Goal: Find specific page/section: Find specific page/section

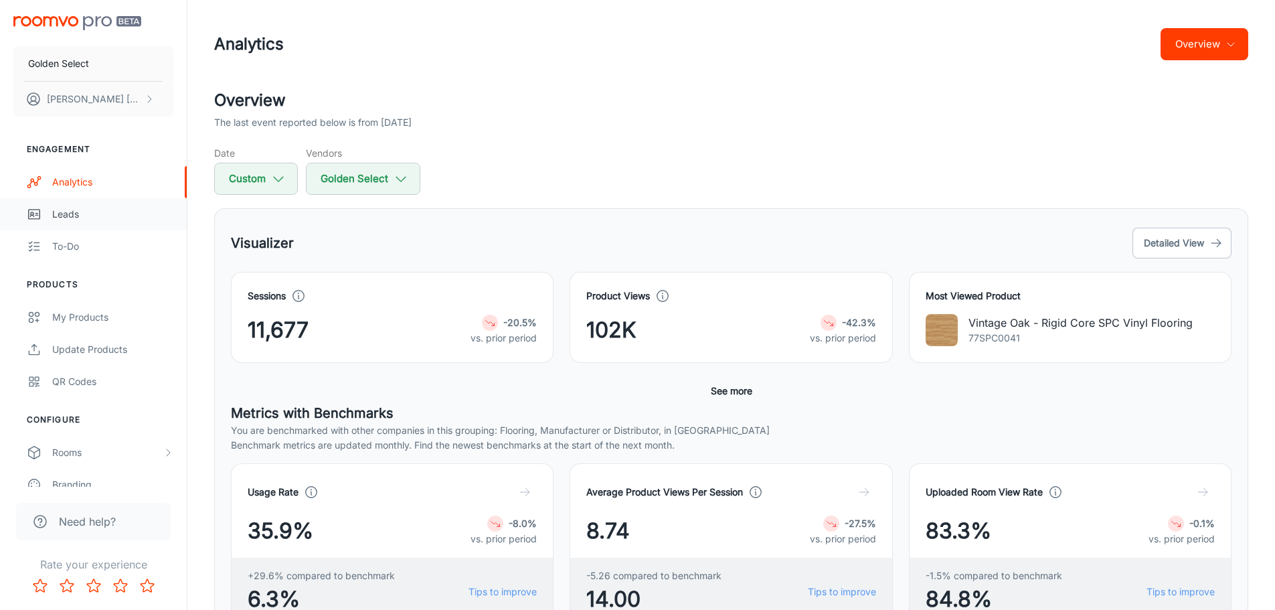
click at [66, 212] on div "Leads" at bounding box center [112, 214] width 121 height 15
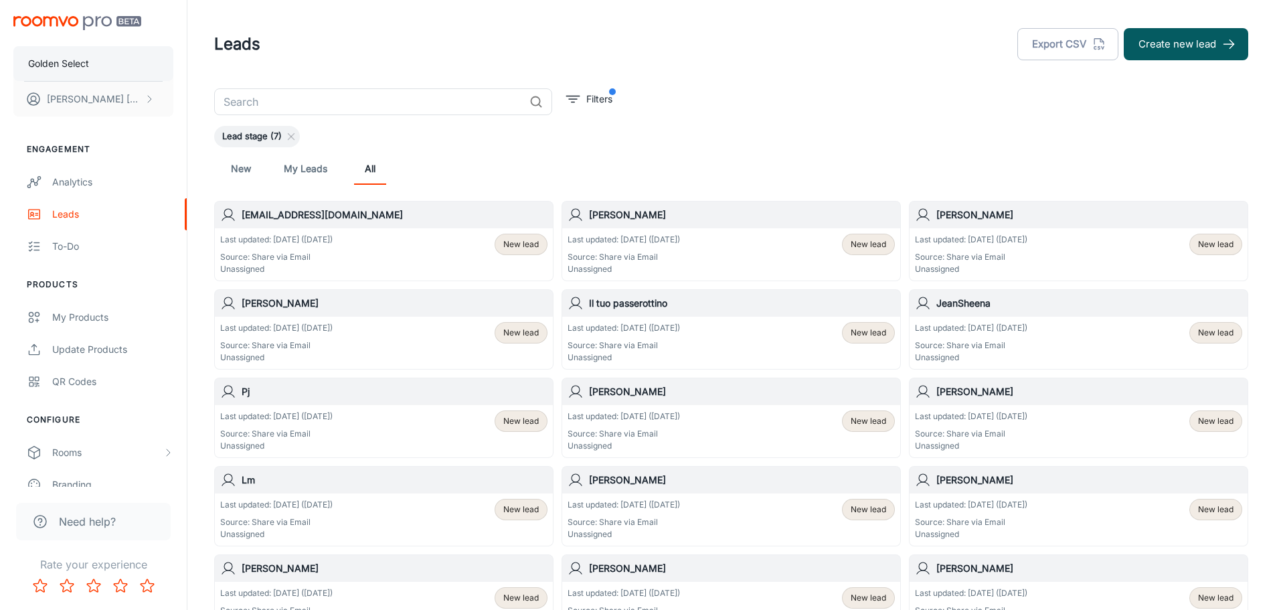
click at [95, 62] on button "Golden Select" at bounding box center [93, 63] width 160 height 35
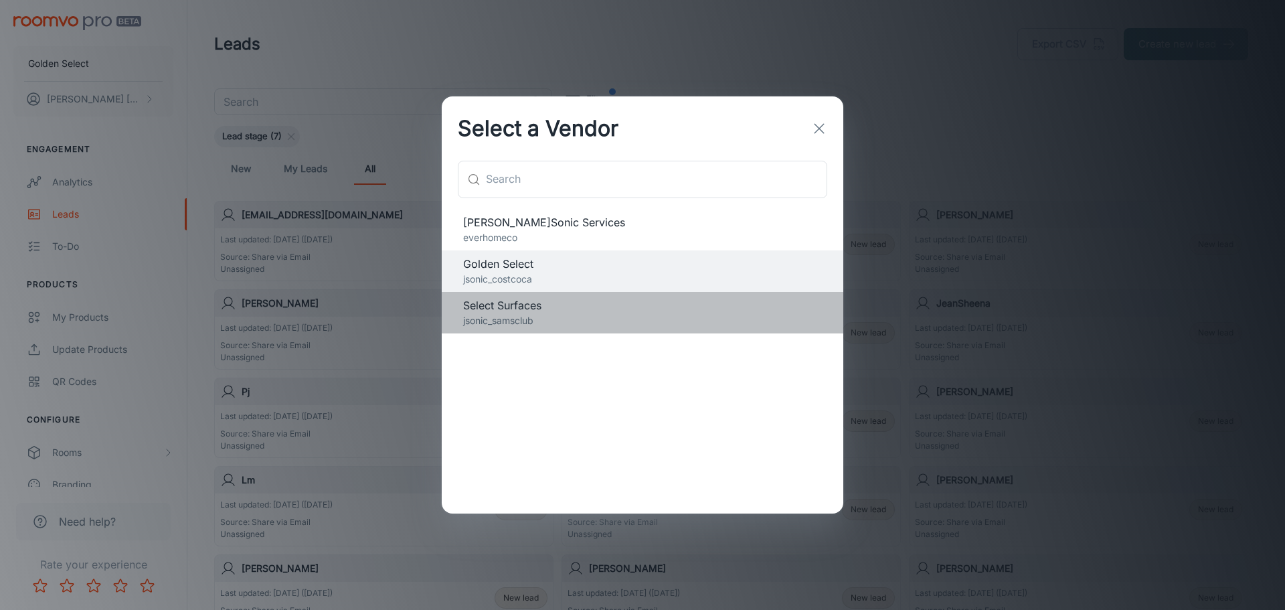
click at [526, 311] on span "Select Surfaces" at bounding box center [642, 305] width 359 height 16
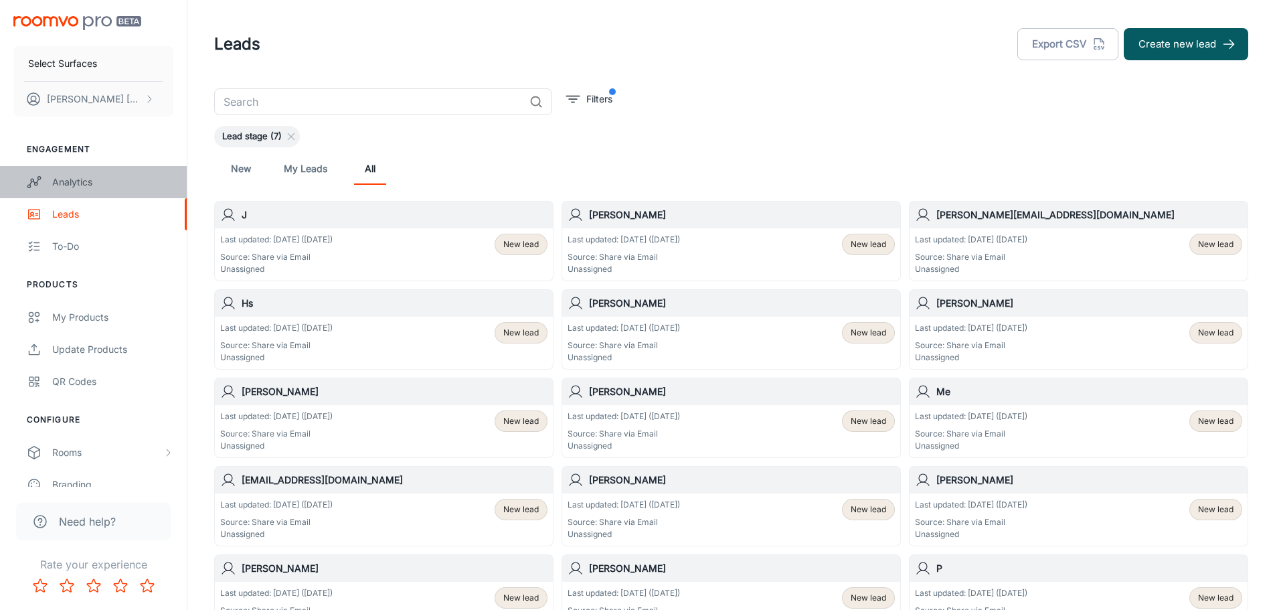
click at [72, 181] on div "Analytics" at bounding box center [112, 182] width 121 height 15
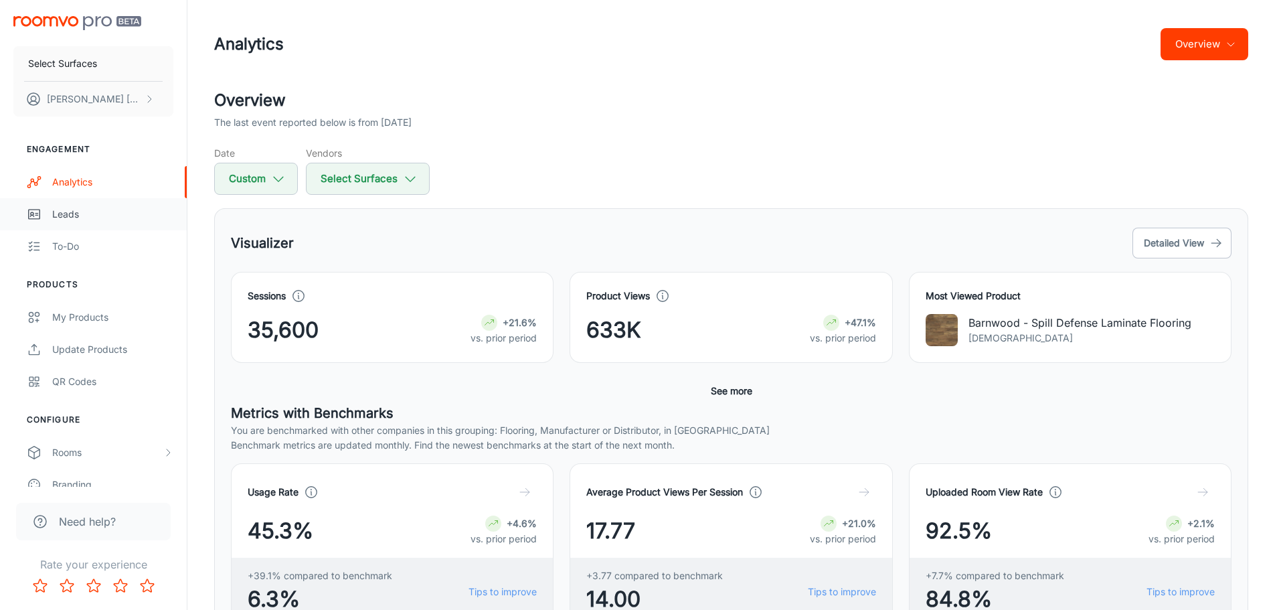
click at [76, 216] on div "Leads" at bounding box center [112, 214] width 121 height 15
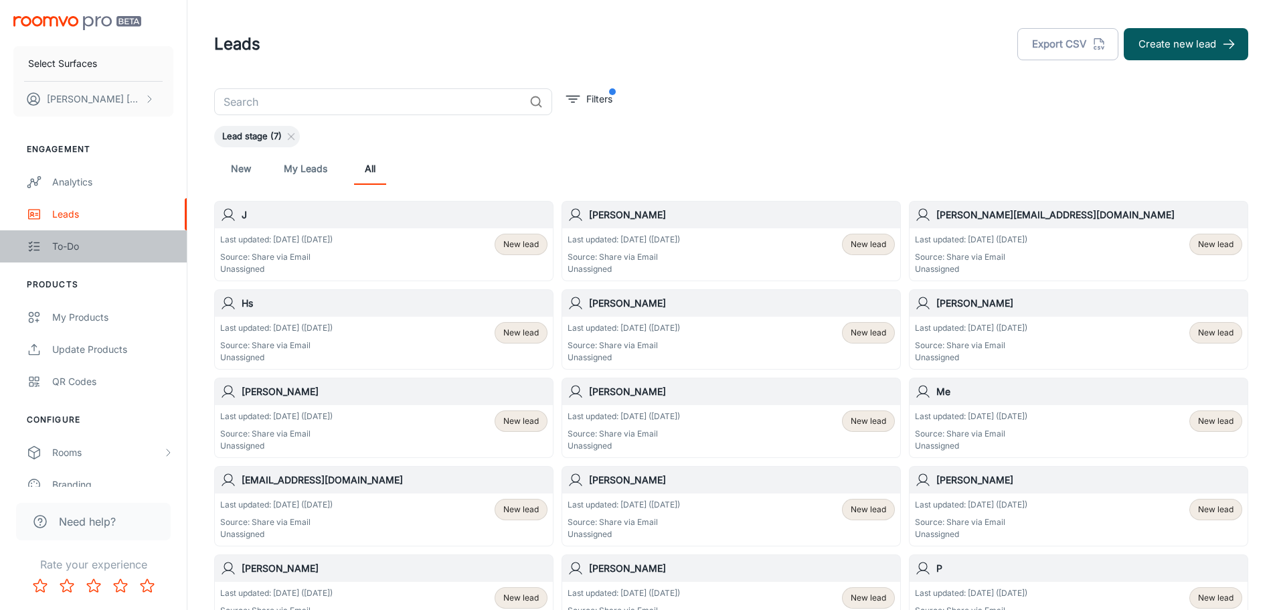
click at [68, 248] on div "To-do" at bounding box center [112, 246] width 121 height 15
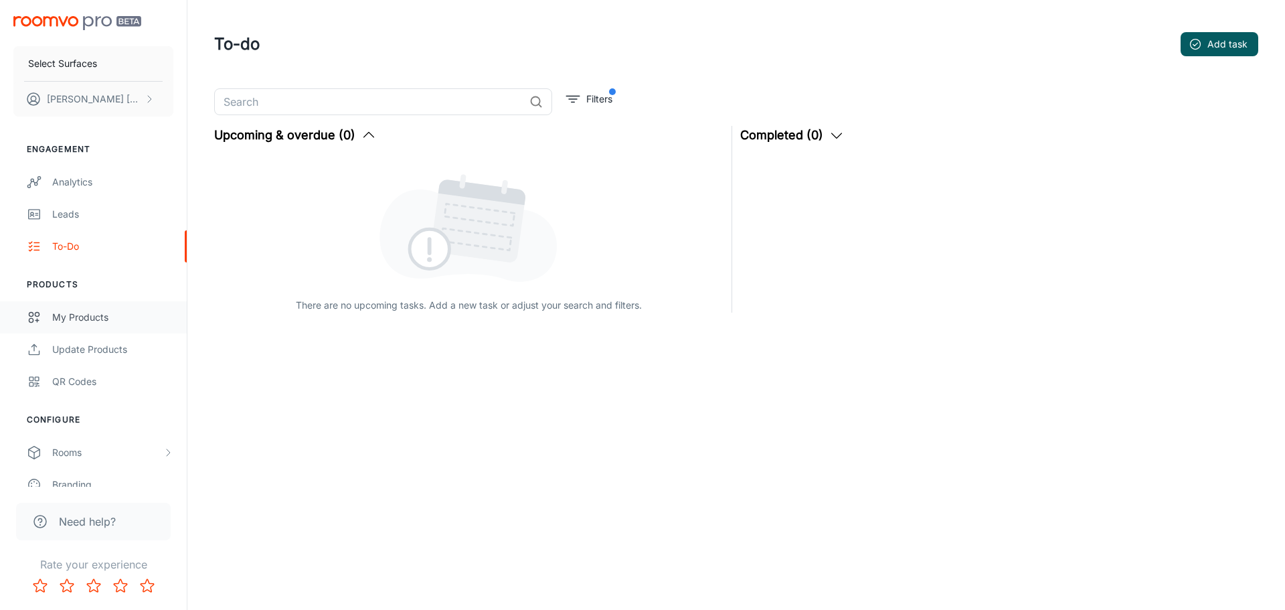
click at [84, 319] on div "My Products" at bounding box center [112, 317] width 121 height 15
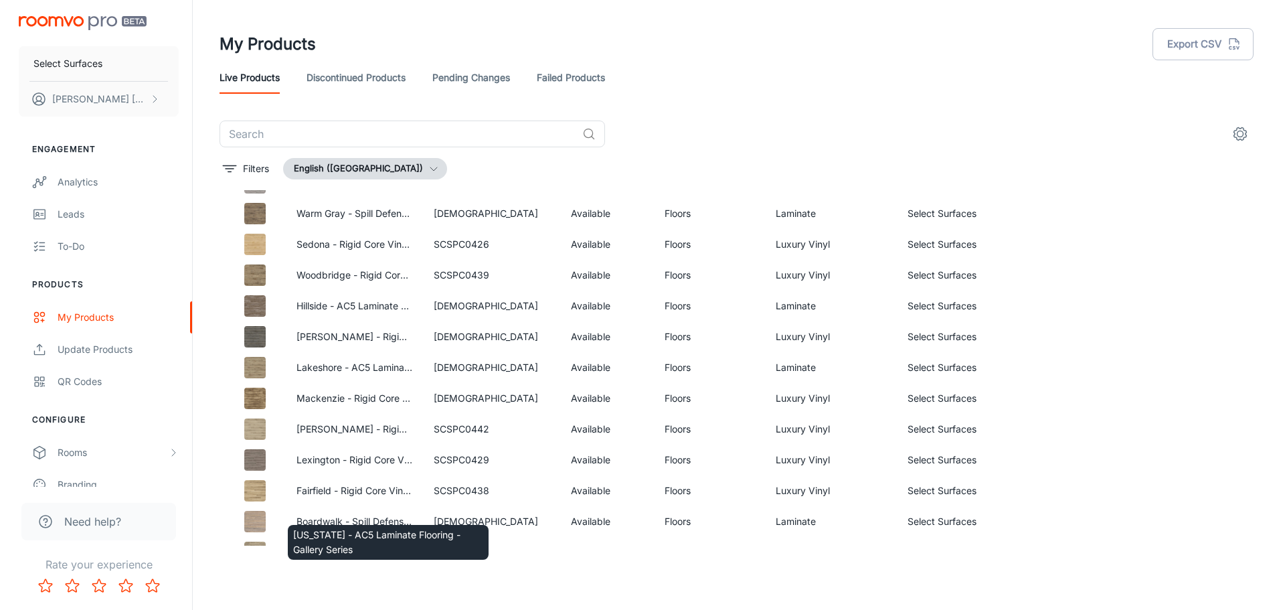
scroll to position [132, 0]
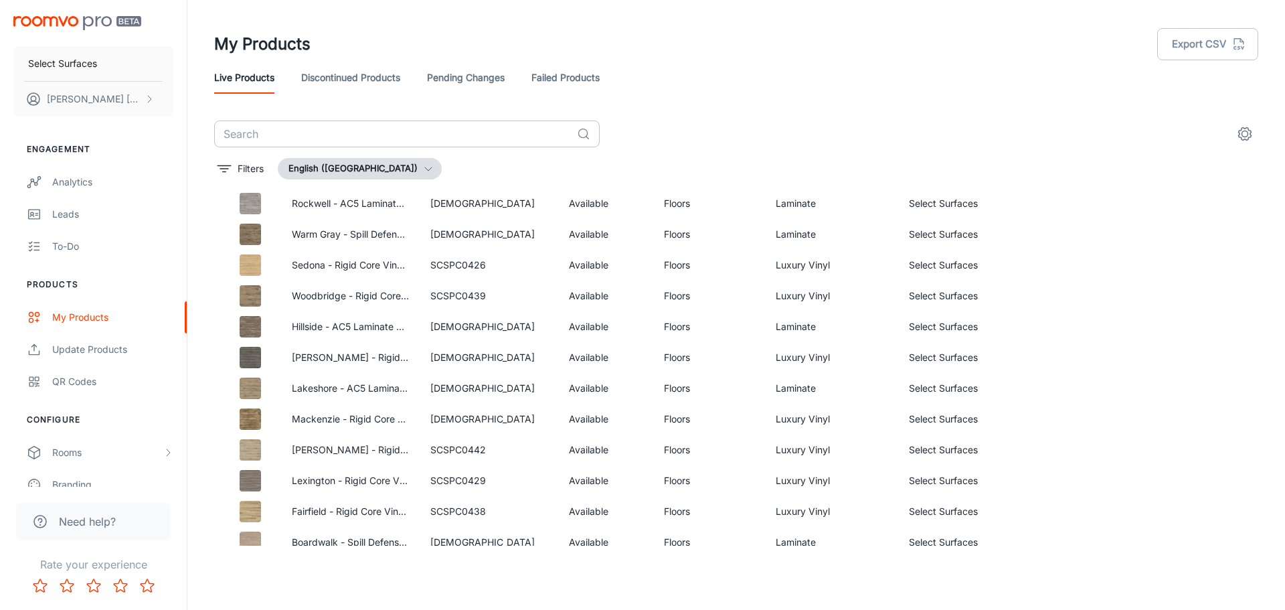
click at [289, 124] on input "text" at bounding box center [393, 134] width 358 height 27
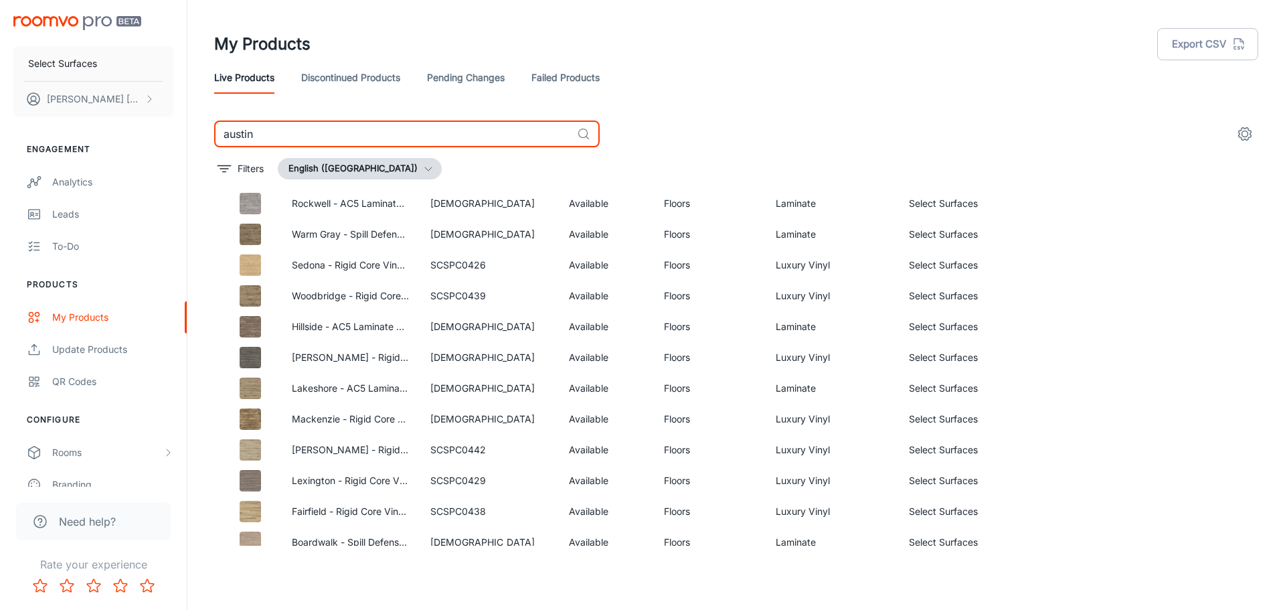
type input "austin"
